Goal: Transaction & Acquisition: Purchase product/service

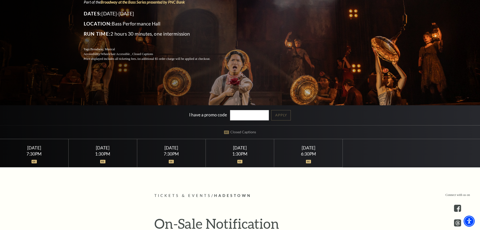
scroll to position [252, 0]
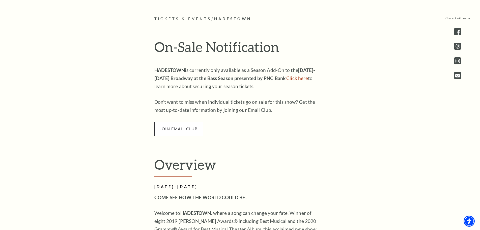
click at [179, 129] on span "join email club" at bounding box center [178, 129] width 49 height 14
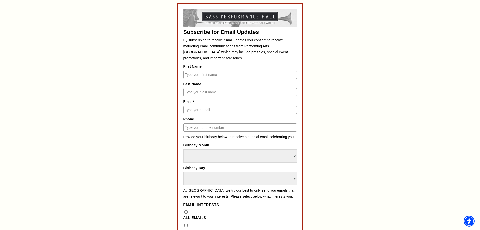
scroll to position [252, 0]
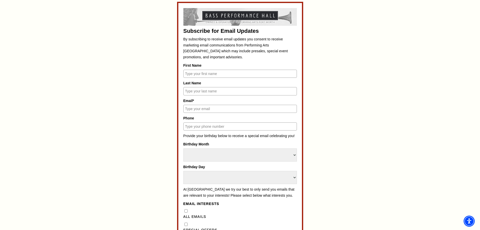
click at [206, 75] on input "First Name" at bounding box center [239, 74] width 113 height 8
type input "Daphne"
type input "Trigg"
type input "daphnetrigg02@gmail.com"
type input "5017325094"
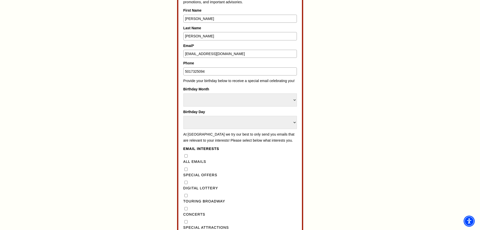
scroll to position [328, 0]
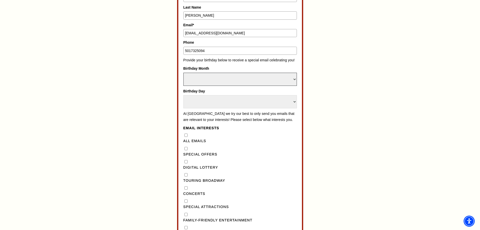
click at [221, 80] on select "Select Month January February March April May June July August September Octobe…" at bounding box center [239, 79] width 113 height 13
select select "March"
click at [183, 73] on select "Select Month January February March April May June July August September Octobe…" at bounding box center [239, 79] width 113 height 13
click at [208, 99] on select "Select Day 1 2 3 4 5 6 7 8 9 10 11 12 13 14 15 16 17 18 19 20 21 22 23 24 25 26…" at bounding box center [239, 101] width 113 height 13
select select "2"
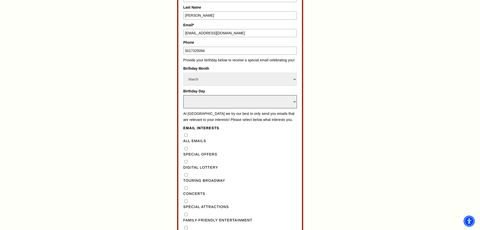
click at [183, 95] on select "Select Day 1 2 3 4 5 6 7 8 9 10 11 12 13 14 15 16 17 18 19 20 21 22 23 24 25 26…" at bounding box center [239, 101] width 113 height 13
click at [210, 123] on p "At Performing Arts Fort Worth we try our best to only send you emails that are …" at bounding box center [239, 117] width 113 height 12
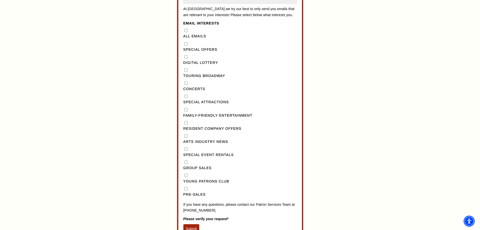
scroll to position [454, 0]
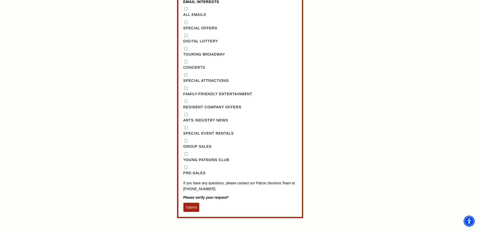
click at [185, 63] on input "Concerts" at bounding box center [185, 61] width 3 height 3
click at [186, 63] on input "Concerts" at bounding box center [185, 61] width 3 height 3
checkbox input "false"
click at [186, 24] on "] "Special Offers" at bounding box center [185, 22] width 3 height 3
checkbox "] "true"
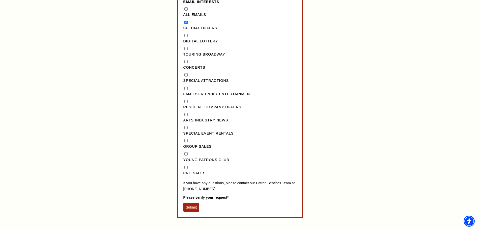
click at [186, 50] on Broadway"] "Touring Broadway" at bounding box center [185, 48] width 3 height 3
checkbox Broadway"] "true"
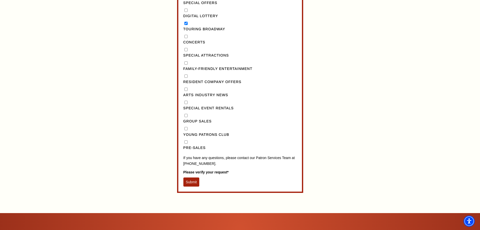
click at [186, 143] on input "Pre-Sales" at bounding box center [185, 141] width 3 height 3
checkbox input "true"
click at [192, 186] on button "Submit" at bounding box center [191, 181] width 16 height 9
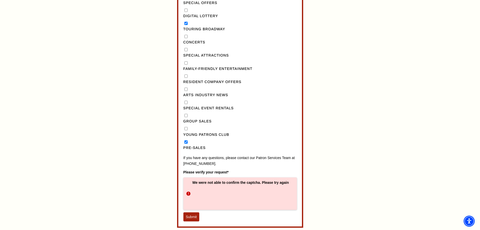
click at [193, 220] on button "Submit" at bounding box center [191, 216] width 16 height 9
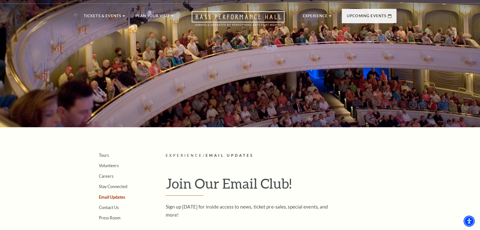
scroll to position [0, 0]
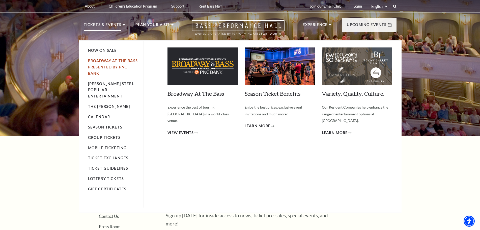
click at [115, 67] on link "Broadway At The Bass presented by PNC Bank" at bounding box center [113, 67] width 50 height 17
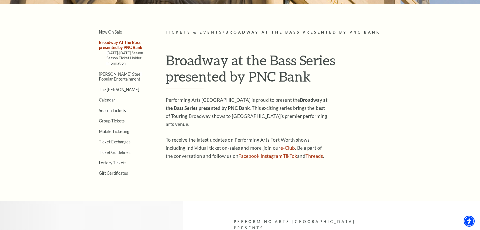
scroll to position [134, 0]
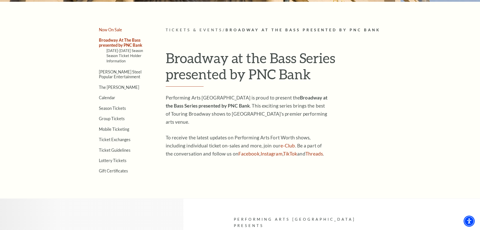
click at [118, 28] on link "Now On Sale" at bounding box center [110, 29] width 23 height 5
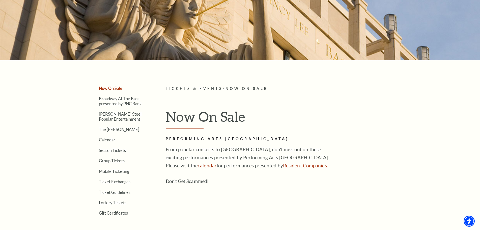
scroll to position [101, 0]
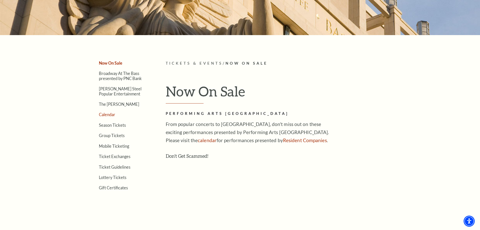
click at [110, 112] on link "Calendar" at bounding box center [107, 114] width 16 height 5
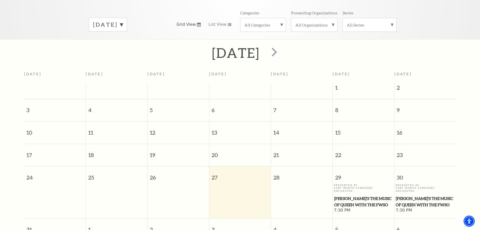
scroll to position [70, 0]
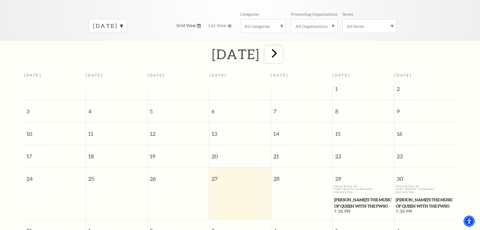
click at [281, 49] on span "next" at bounding box center [274, 53] width 14 height 14
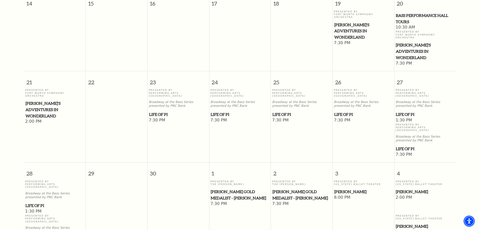
scroll to position [95, 0]
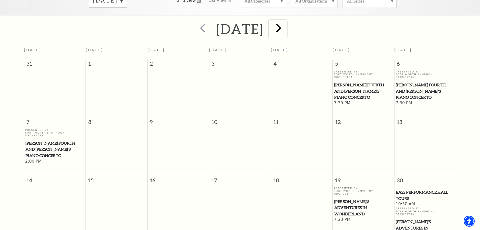
click at [286, 28] on span "next" at bounding box center [278, 28] width 14 height 14
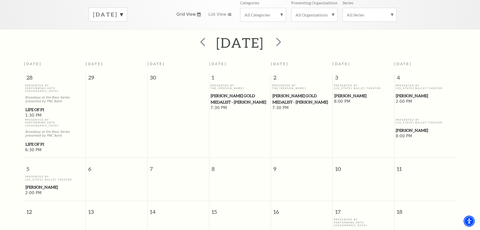
scroll to position [0, 0]
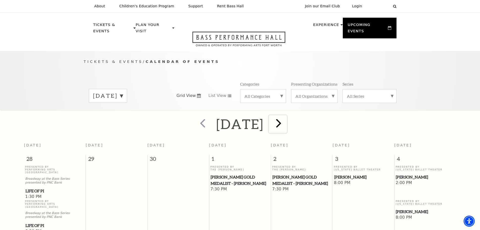
click at [286, 122] on span "next" at bounding box center [278, 123] width 14 height 14
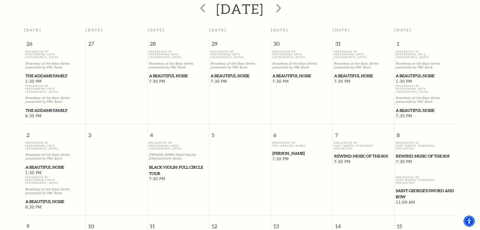
scroll to position [25, 0]
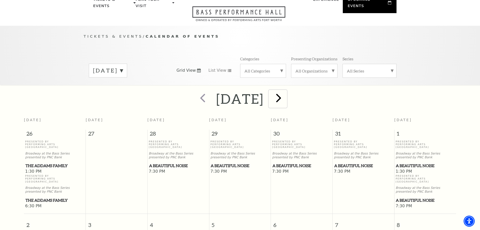
click at [286, 91] on span "next" at bounding box center [278, 98] width 14 height 14
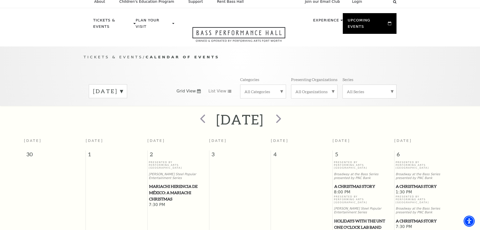
scroll to position [0, 0]
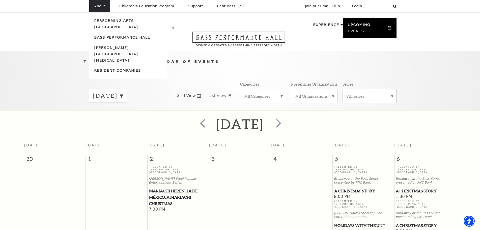
click at [98, 10] on li "About Performing Arts Fort Worth Bass Performance Hall Maddox Muse Center Resid…" at bounding box center [99, 6] width 21 height 12
click at [112, 35] on link "Bass Performance Hall" at bounding box center [122, 37] width 56 height 4
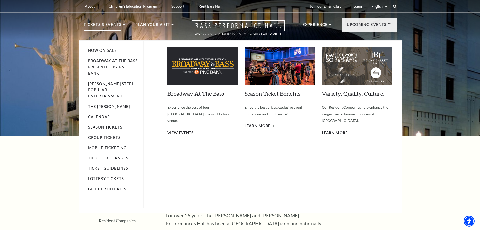
click at [181, 97] on h3 "Broadway At The Bass Empty heading" at bounding box center [202, 94] width 70 height 8
click at [179, 93] on link "Broadway At The Bass" at bounding box center [195, 93] width 56 height 7
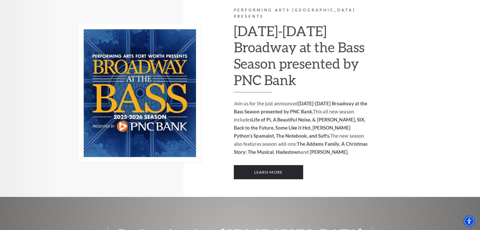
scroll to position [336, 0]
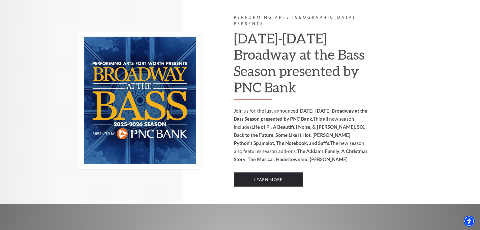
click at [392, 125] on div "Performing Arts [GEOGRAPHIC_DATA] Presents [DATE]-[DATE] Broadway at the Bass S…" at bounding box center [318, 100] width 168 height 207
click at [287, 172] on link "Learn More" at bounding box center [268, 179] width 69 height 14
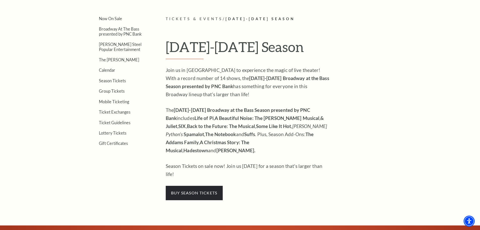
scroll to position [151, 0]
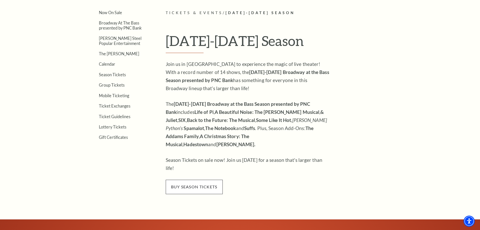
click at [192, 180] on span "buy season tickets" at bounding box center [194, 187] width 57 height 14
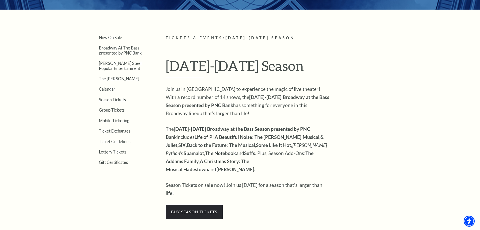
scroll to position [126, 0]
drag, startPoint x: 296, startPoint y: 163, endPoint x: 202, endPoint y: 180, distance: 95.3
click at [255, 166] on strong "Hamilton." at bounding box center [235, 169] width 39 height 6
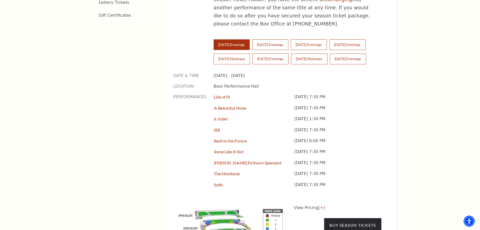
scroll to position [378, 0]
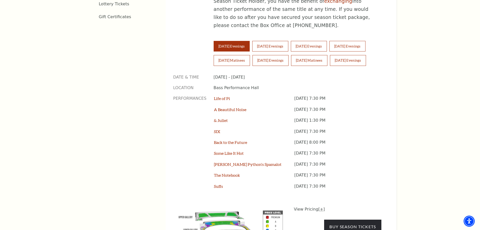
click at [318, 207] on link "[+]" at bounding box center [321, 209] width 7 height 5
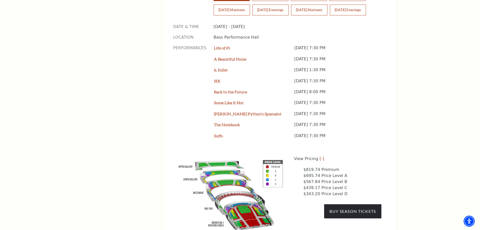
click at [367, 156] on div "View Pricing [-] $819.74 Premium $695.74 Price Level A $567.84 Price Level B $4…" at bounding box center [338, 176] width 88 height 41
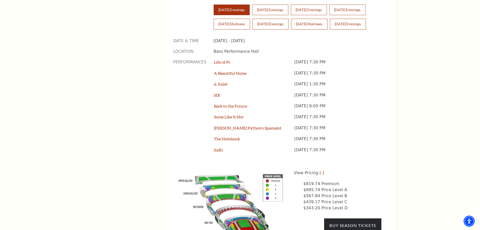
scroll to position [403, 0]
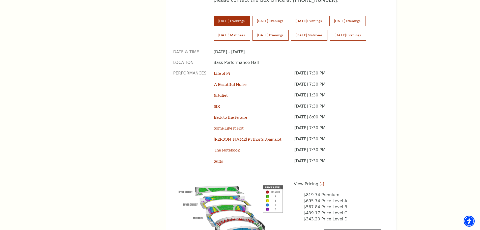
drag, startPoint x: 353, startPoint y: 136, endPoint x: 208, endPoint y: 48, distance: 169.3
click at [209, 70] on div "Performances Life of Pi Tuesday September 23, 7:30 PM A Beautiful Noise Tuesday…" at bounding box center [277, 119] width 208 height 99
click at [205, 49] on div "Date & Time September 23, 2025 - August 4, 2026 Location Bass Performance Hall …" at bounding box center [277, 109] width 208 height 120
click at [338, 70] on p "Tuesday September 23, 7:30 PM" at bounding box center [337, 75] width 87 height 11
click at [338, 81] on p "Tuesday October 28, 7:30 PM" at bounding box center [337, 86] width 87 height 11
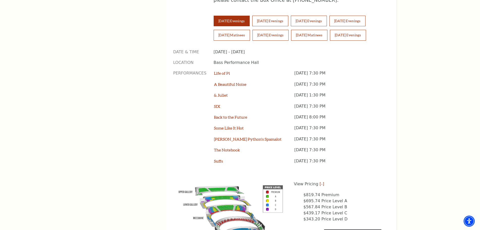
click at [341, 92] on p "Thursday November 13, 1:30 PM" at bounding box center [337, 97] width 87 height 11
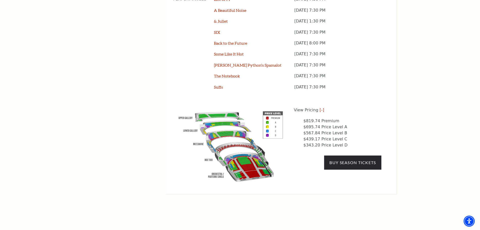
scroll to position [479, 0]
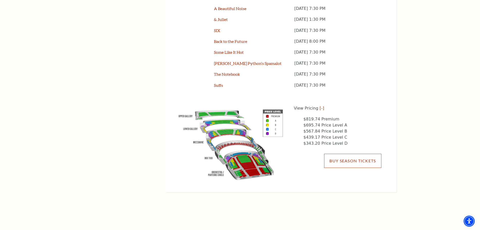
click at [352, 154] on link "Buy Season Tickets" at bounding box center [352, 161] width 57 height 14
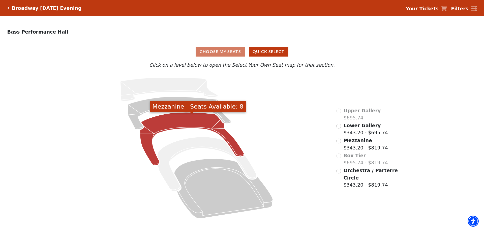
click at [231, 141] on icon "Mezzanine - Seats Available: 8" at bounding box center [192, 138] width 104 height 53
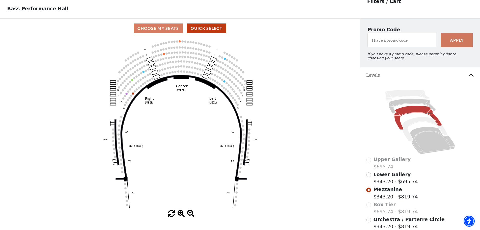
scroll to position [48, 0]
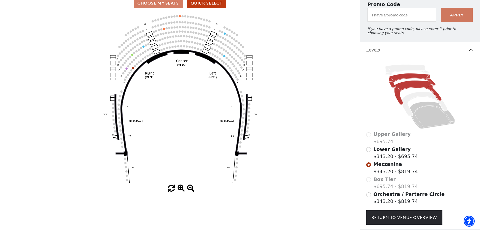
click at [395, 82] on icon at bounding box center [412, 80] width 47 height 15
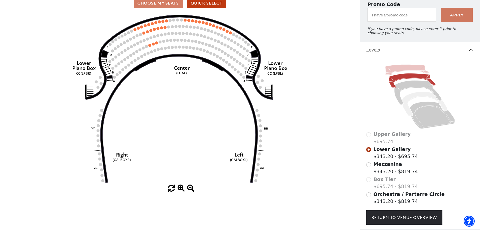
click at [400, 70] on icon at bounding box center [407, 70] width 44 height 11
click at [409, 89] on icon at bounding box center [417, 92] width 47 height 24
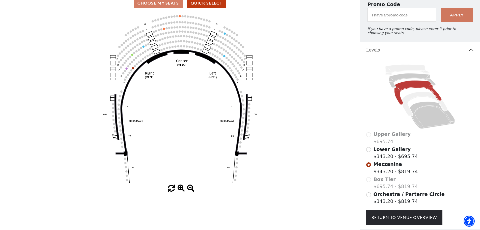
click at [394, 202] on label "Orchestra / Parterre Circle $343.20 - $819.74" at bounding box center [408, 197] width 71 height 14
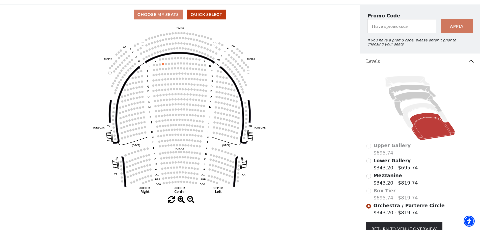
scroll to position [23, 0]
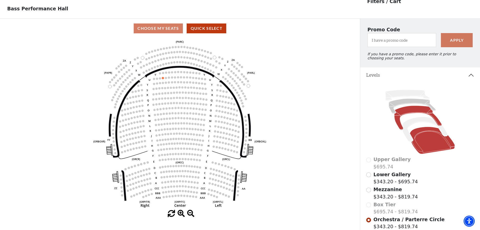
click at [411, 110] on icon at bounding box center [417, 117] width 47 height 24
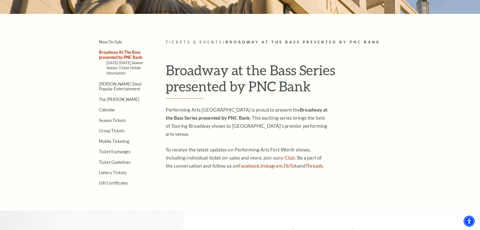
scroll to position [151, 0]
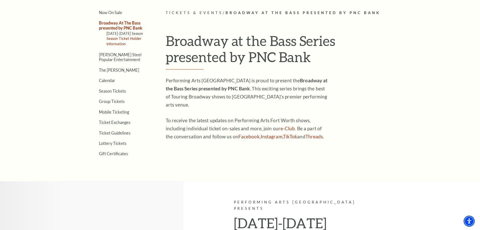
click at [119, 38] on link "Season Ticket Holder Information" at bounding box center [123, 40] width 35 height 9
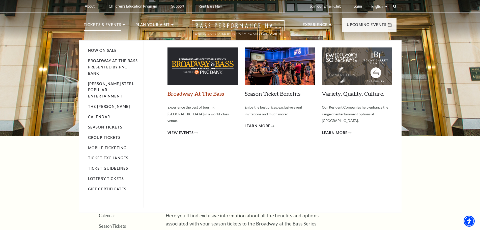
click at [207, 92] on link "Broadway At The Bass" at bounding box center [195, 93] width 56 height 7
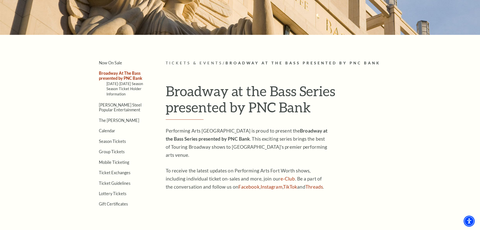
scroll to position [101, 0]
click at [117, 142] on link "Season Tickets" at bounding box center [112, 141] width 27 height 5
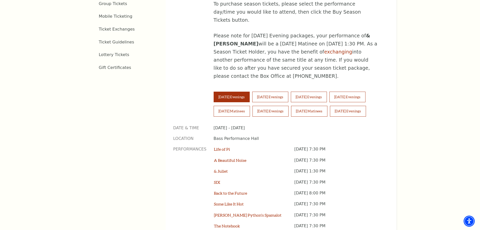
scroll to position [328, 0]
click at [365, 91] on button "Friday Evenings" at bounding box center [347, 96] width 36 height 11
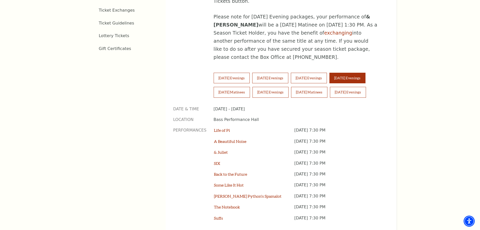
scroll to position [378, 0]
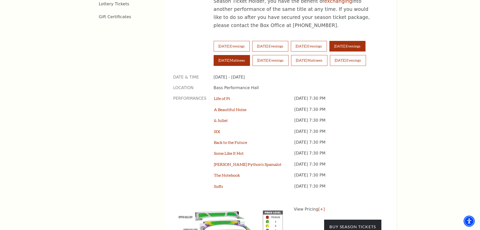
click at [240, 55] on button "Saturday Matinees" at bounding box center [232, 60] width 36 height 11
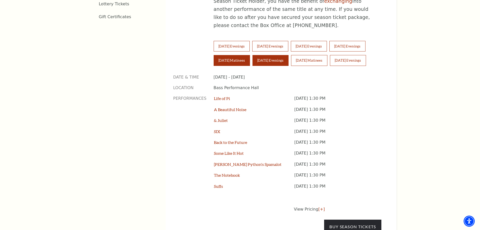
click at [272, 55] on button "Saturday Evenings" at bounding box center [270, 60] width 36 height 11
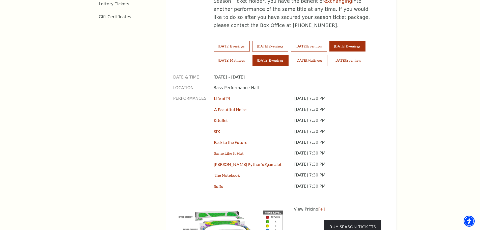
click at [351, 41] on button "Friday Evenings" at bounding box center [347, 46] width 36 height 11
click at [270, 55] on button "Saturday Evenings" at bounding box center [270, 60] width 36 height 11
click at [248, 55] on button "Saturday Matinees" at bounding box center [232, 60] width 36 height 11
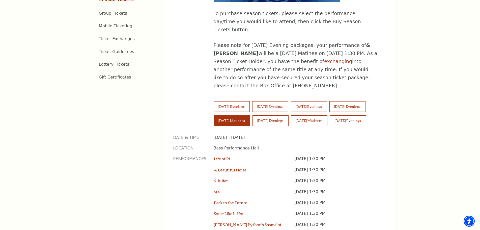
scroll to position [328, 0]
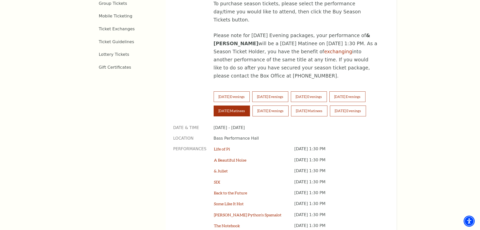
click at [434, 92] on div "Tickets & Events / Season Tickets Season Tickets Now On Sale Broadway At The Ba…" at bounding box center [240, 64] width 480 height 490
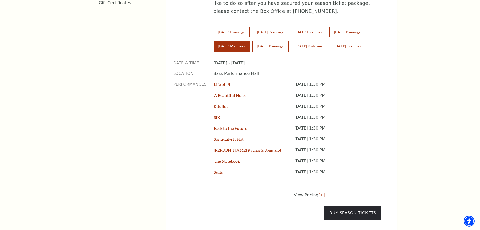
scroll to position [403, 0]
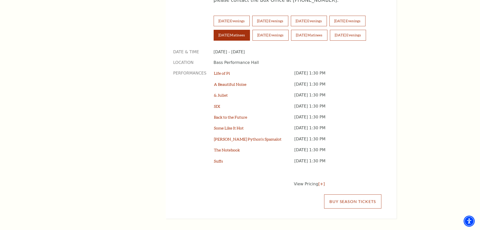
click at [358, 194] on link "Buy Season Tickets" at bounding box center [352, 201] width 57 height 14
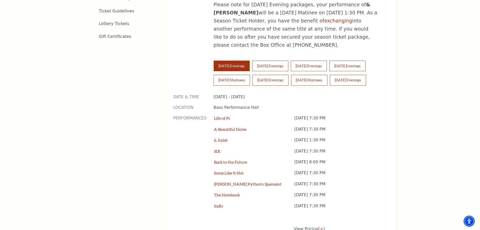
scroll to position [453, 0]
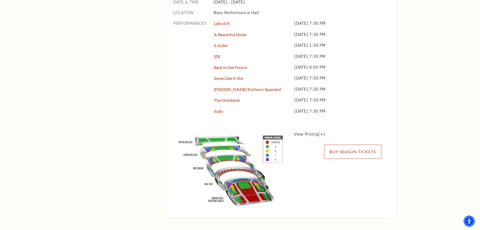
click at [359, 144] on link "Buy Season Tickets" at bounding box center [352, 151] width 57 height 14
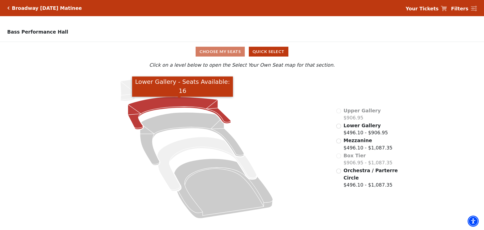
click at [194, 101] on icon "Lower Gallery - Seats Available: 16" at bounding box center [179, 113] width 103 height 33
